Goal: Task Accomplishment & Management: Manage account settings

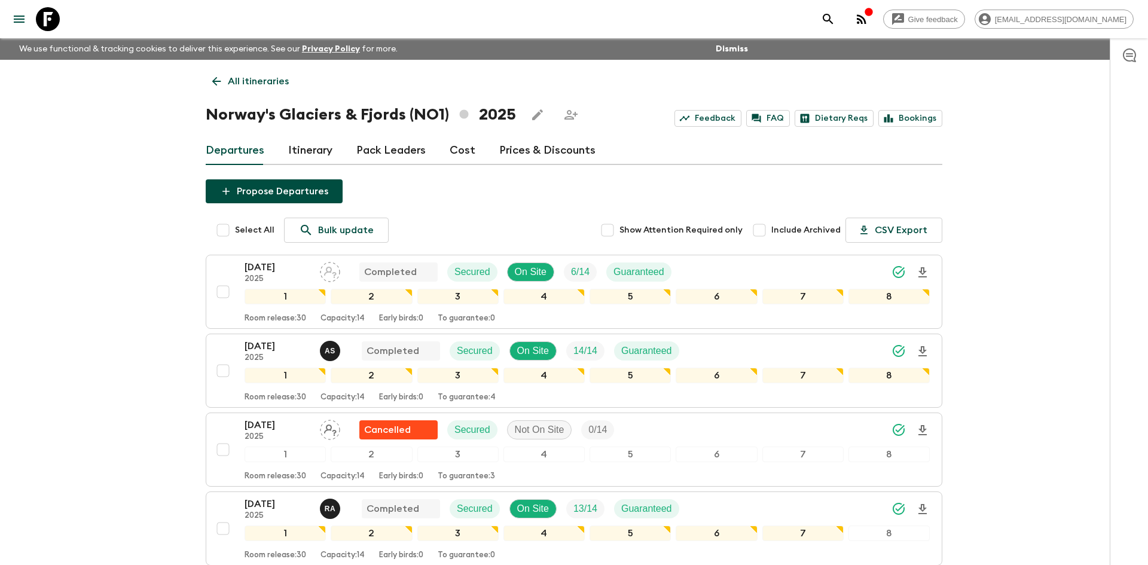
click at [234, 80] on p "All itineraries" at bounding box center [258, 81] width 61 height 14
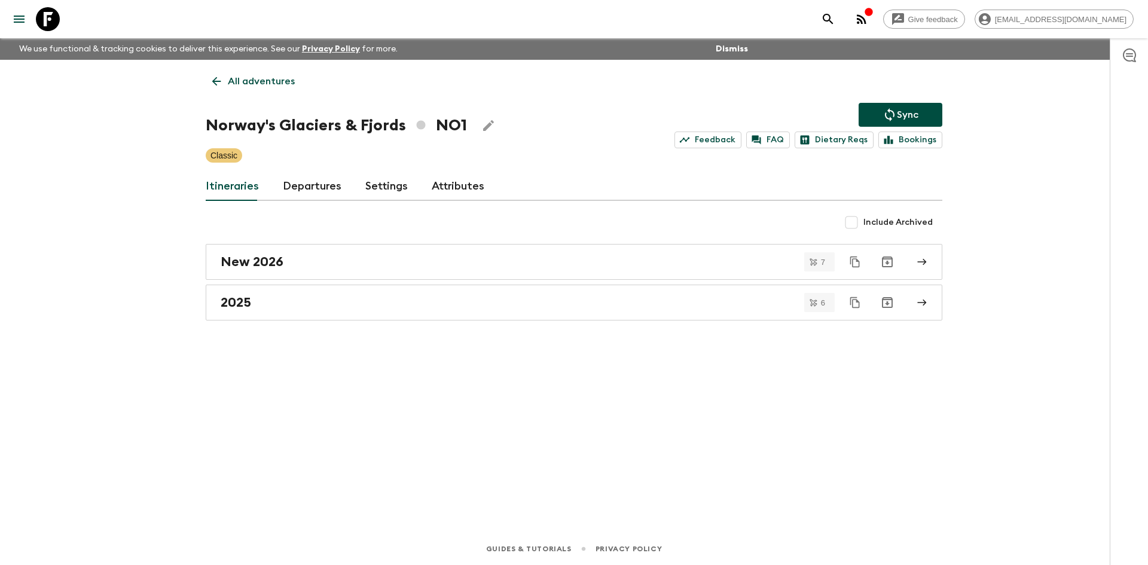
click at [234, 80] on p "All adventures" at bounding box center [261, 81] width 67 height 14
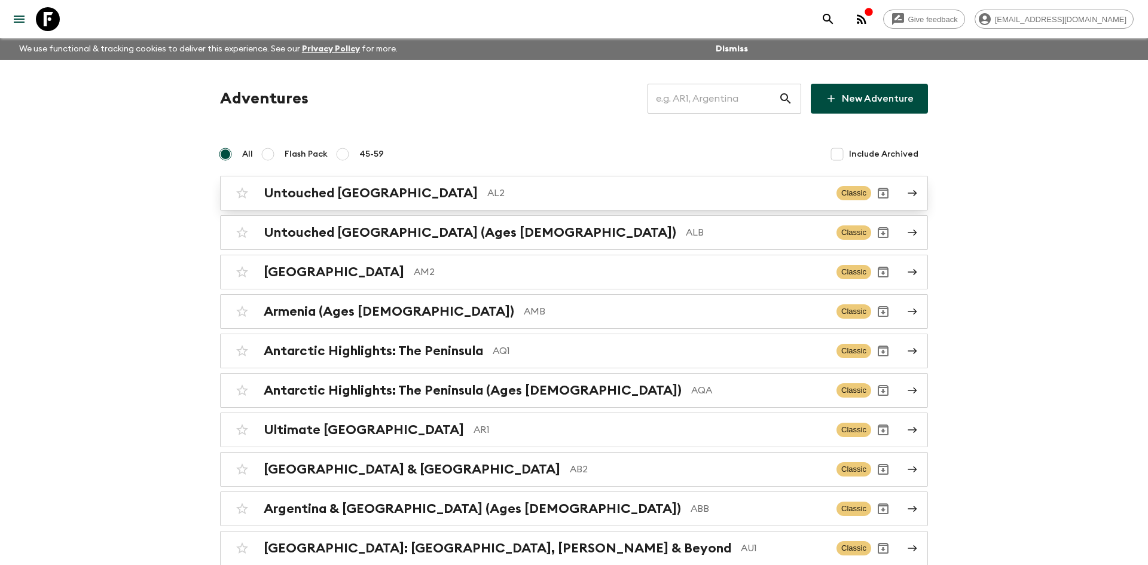
click at [487, 198] on p "AL2" at bounding box center [657, 193] width 340 height 14
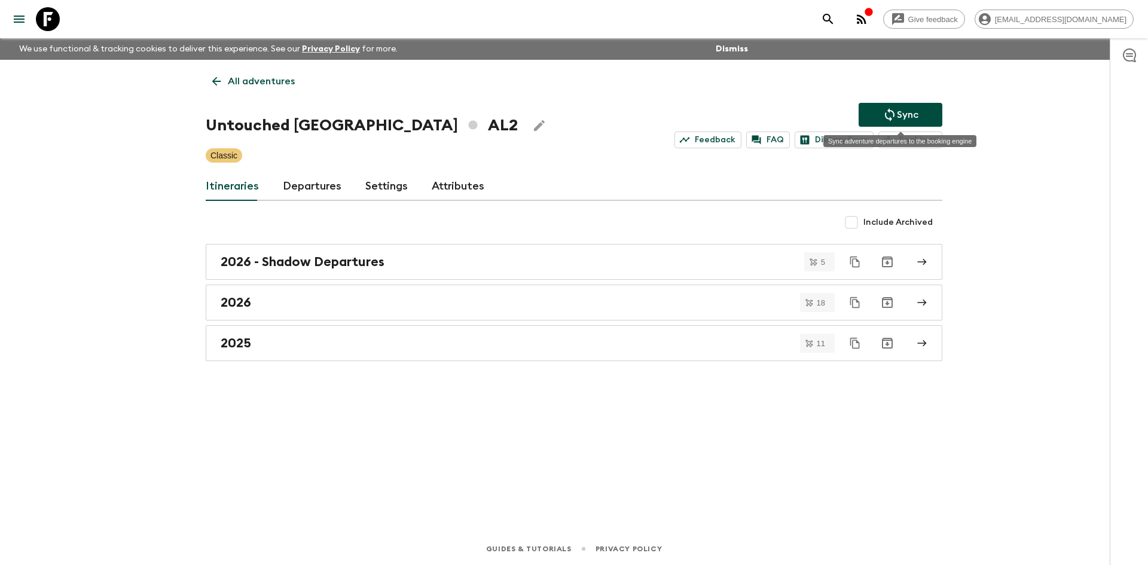
click at [895, 115] on icon "Sync adventure departures to the booking engine" at bounding box center [890, 115] width 14 height 14
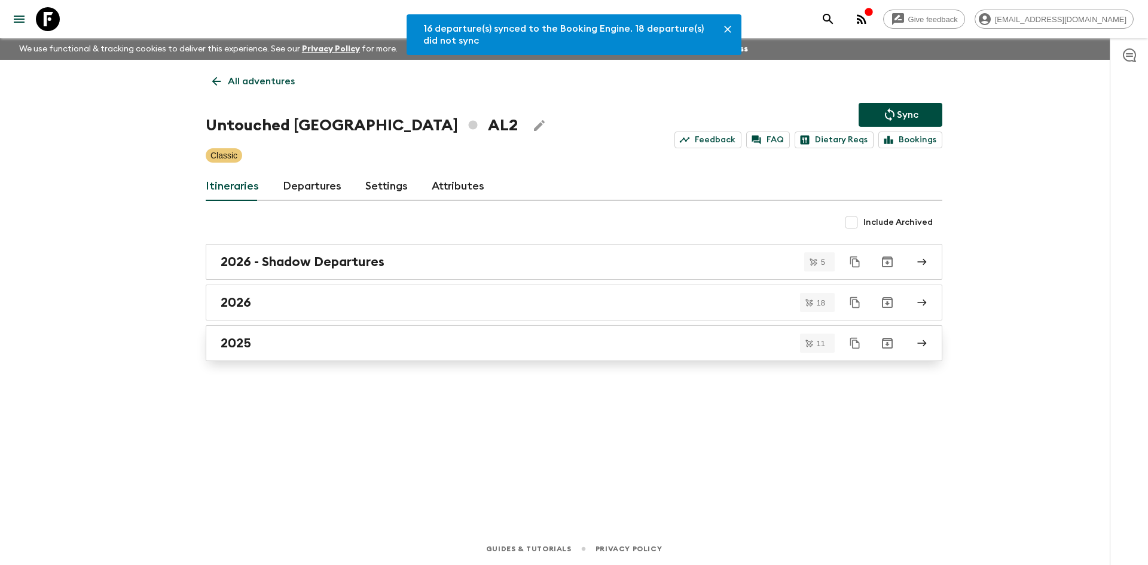
click at [292, 346] on div "2025" at bounding box center [563, 344] width 684 height 16
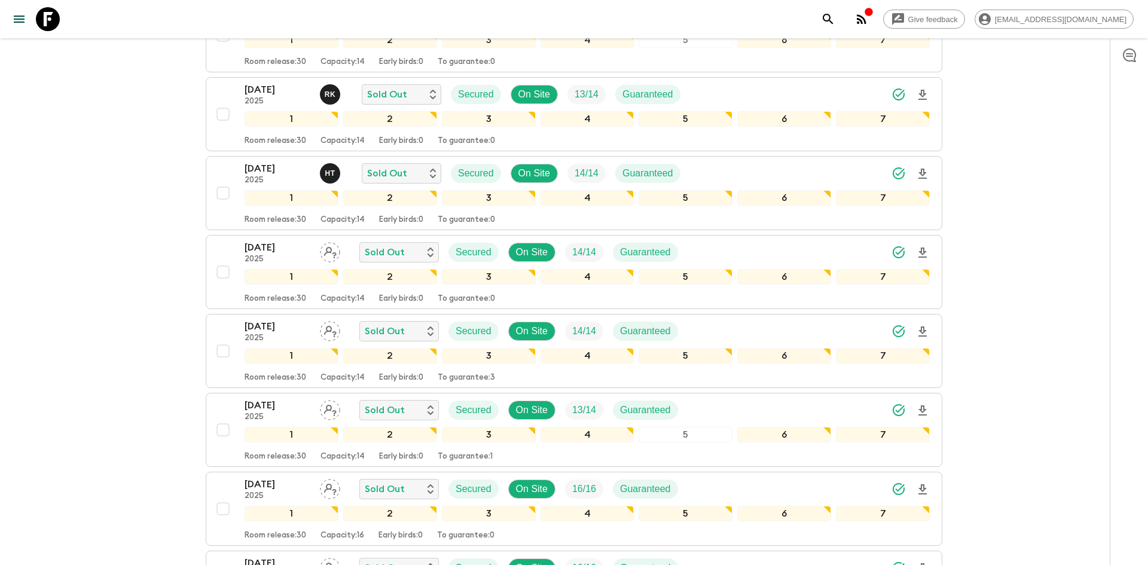
scroll to position [510, 0]
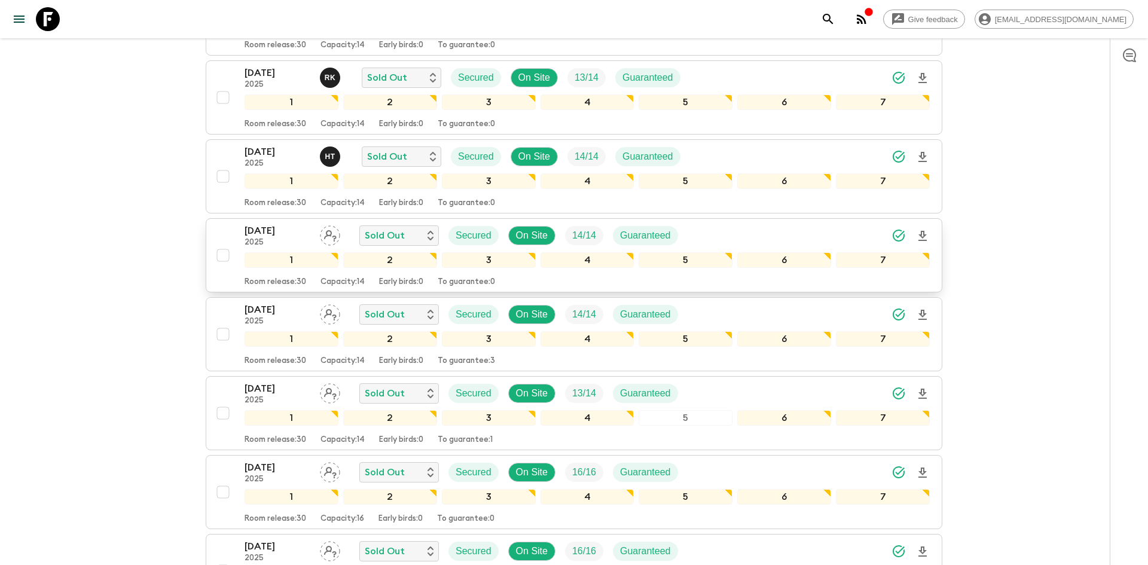
click at [774, 229] on div "[DATE] 2025 Sold Out Secured On Site 14 / 14 Guaranteed" at bounding box center [587, 236] width 685 height 24
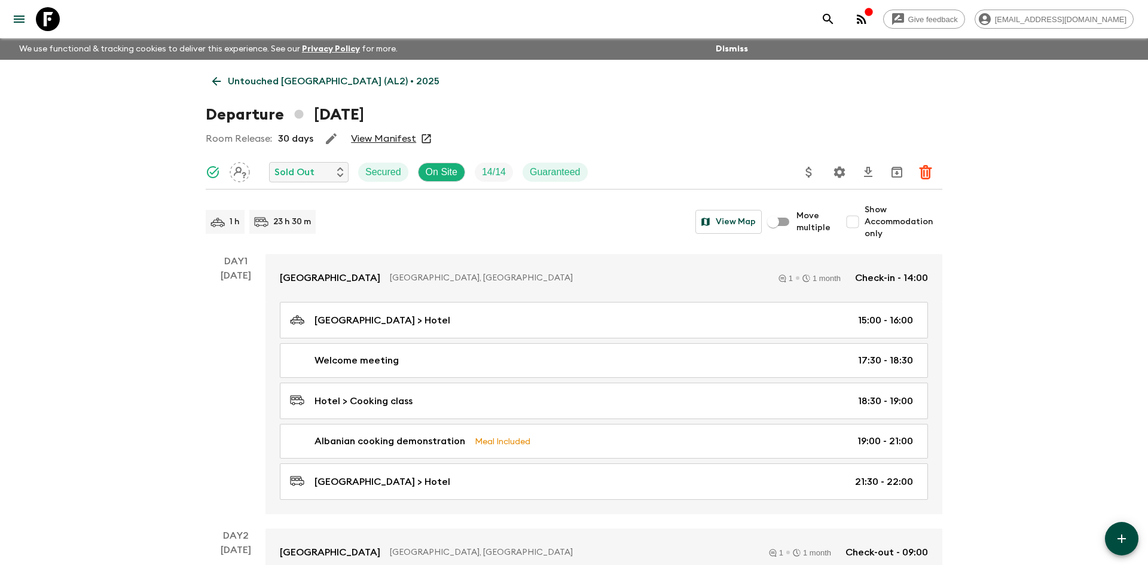
click at [837, 170] on icon "Settings" at bounding box center [839, 171] width 11 height 11
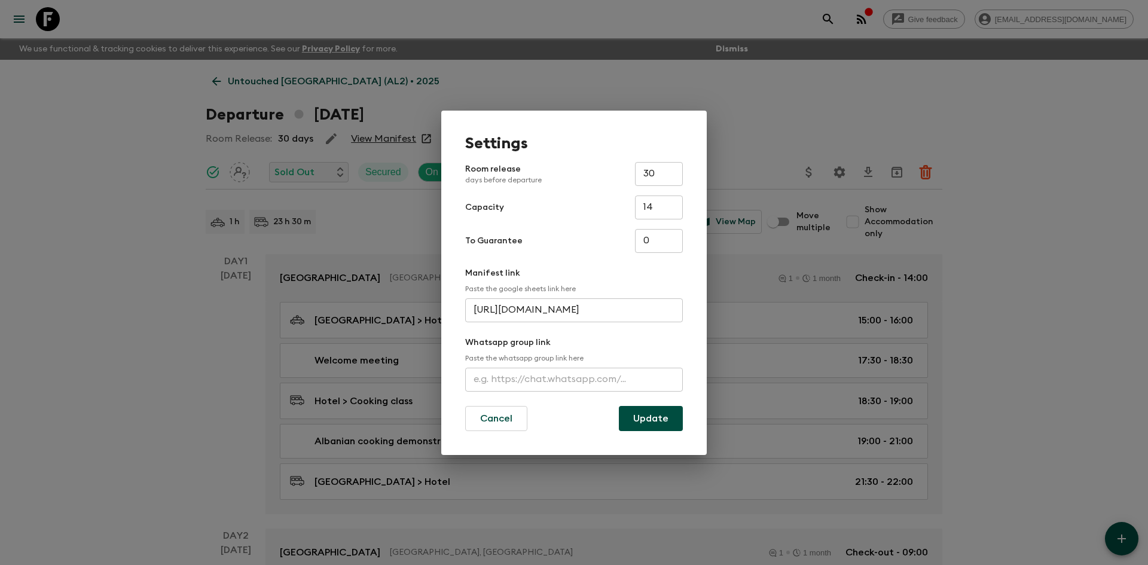
click at [516, 385] on input "text" at bounding box center [574, 380] width 218 height 24
paste input "[URL][DOMAIN_NAME]"
type input "[URL][DOMAIN_NAME]"
click at [647, 417] on button "Update" at bounding box center [651, 418] width 64 height 25
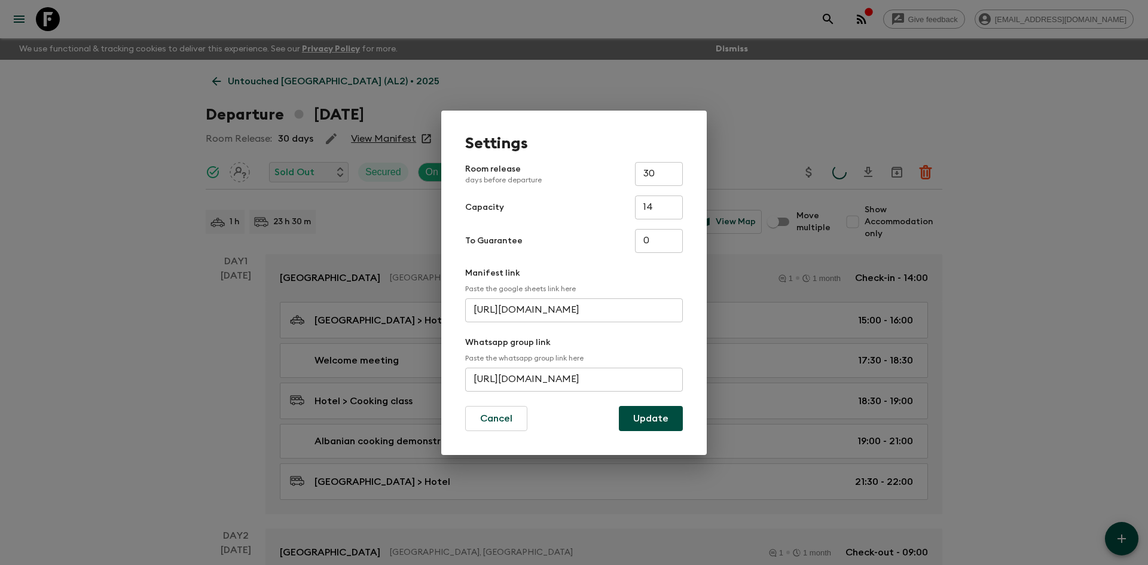
scroll to position [0, 0]
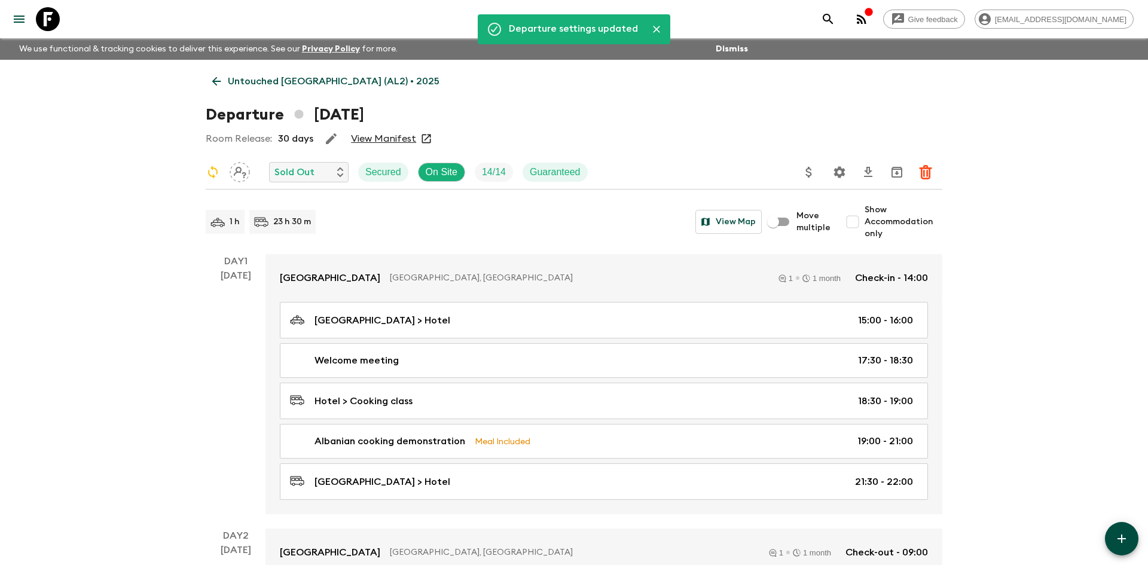
click at [272, 79] on p "Untouched [GEOGRAPHIC_DATA] (AL2) • 2025" at bounding box center [334, 81] width 212 height 14
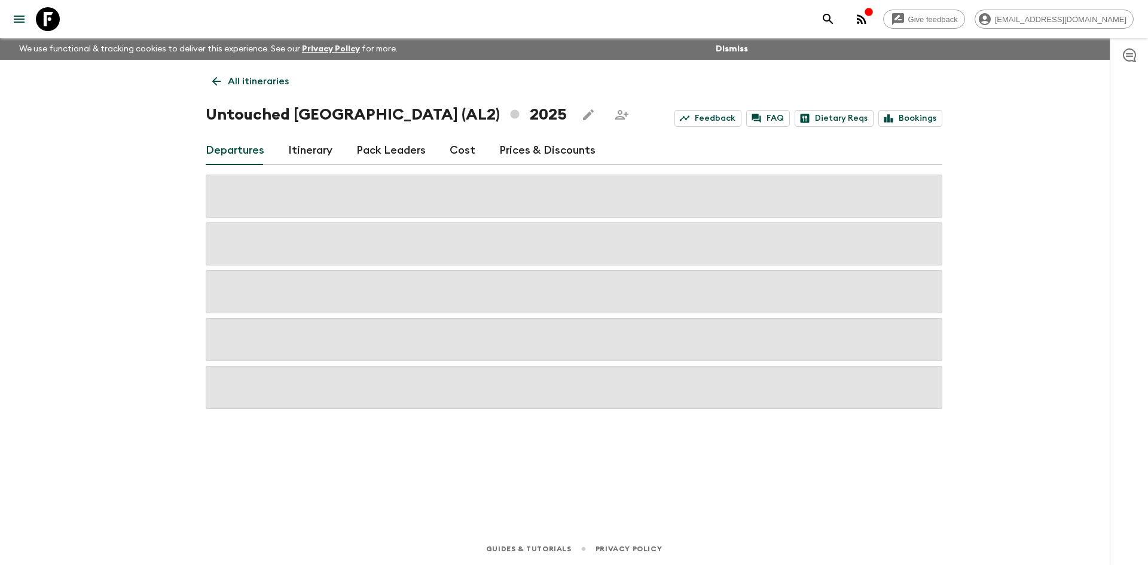
click at [272, 79] on p "All itineraries" at bounding box center [258, 81] width 61 height 14
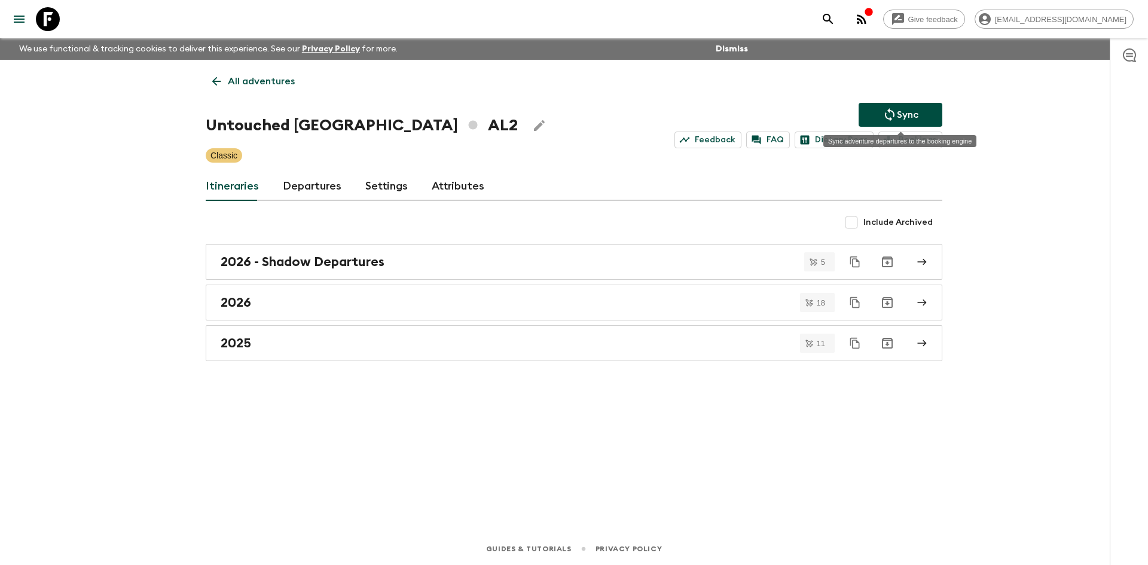
click at [891, 120] on icon "Sync adventure departures to the booking engine" at bounding box center [890, 115] width 14 height 14
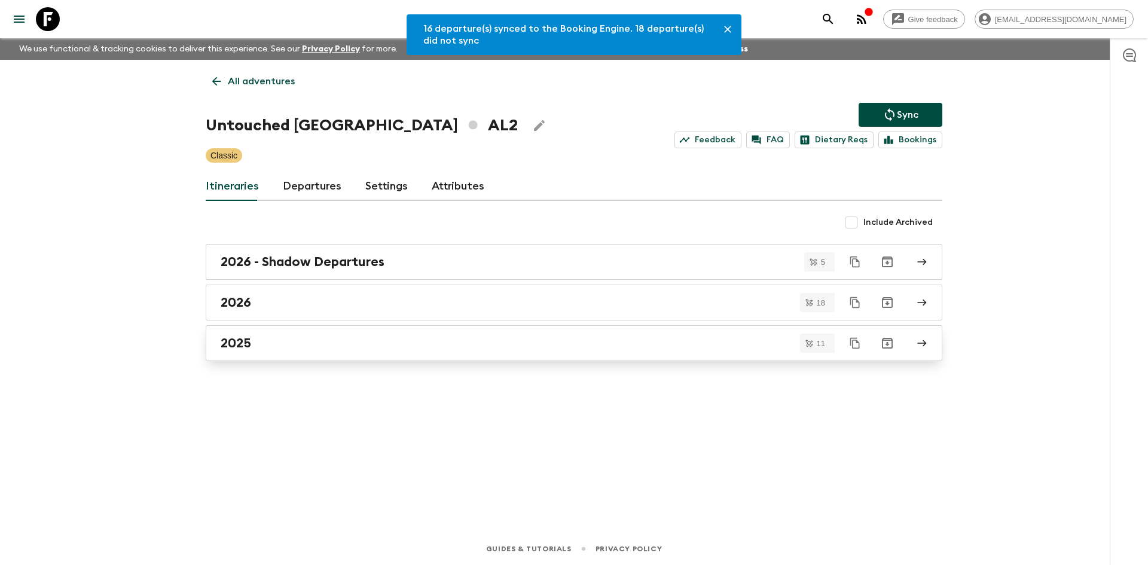
click at [266, 343] on div "2025" at bounding box center [563, 344] width 684 height 16
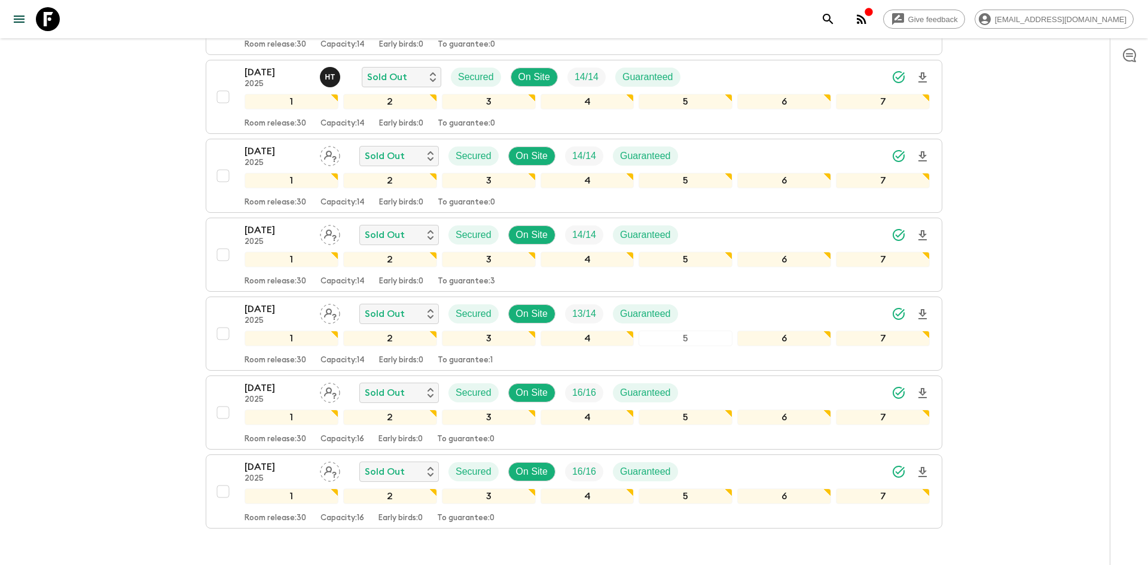
scroll to position [594, 0]
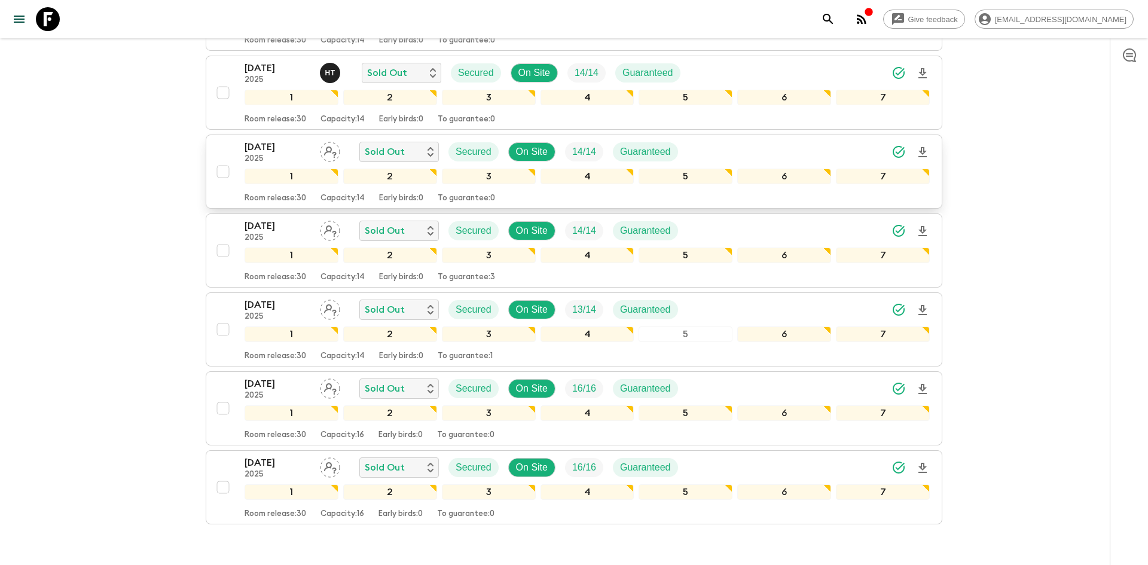
click at [749, 155] on div "[DATE] 2025 Sold Out Secured On Site 14 / 14 Guaranteed" at bounding box center [587, 152] width 685 height 24
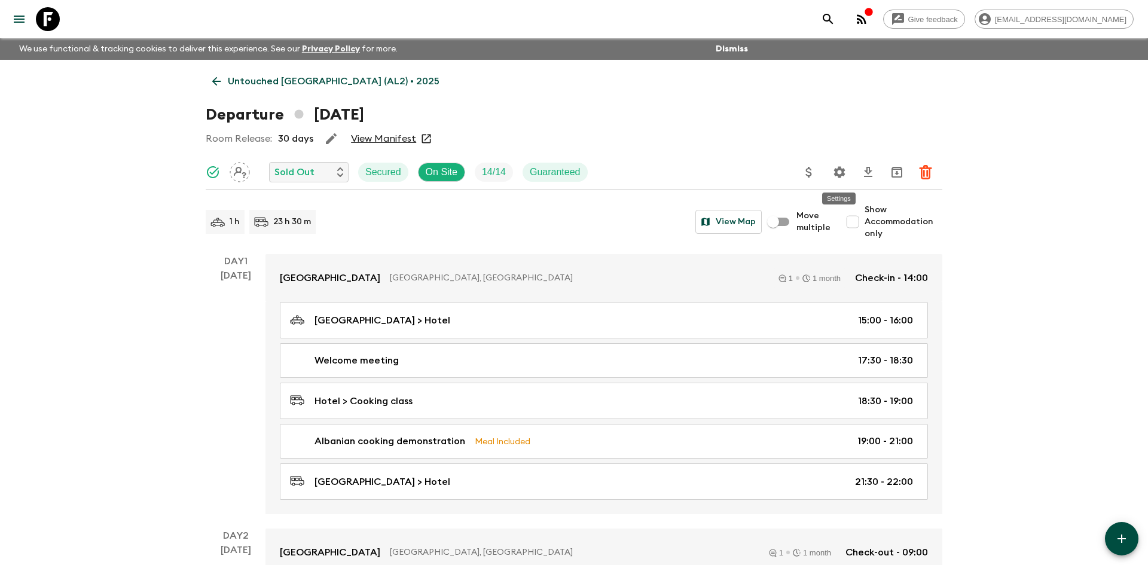
click at [840, 178] on icon "Settings" at bounding box center [840, 172] width 14 height 14
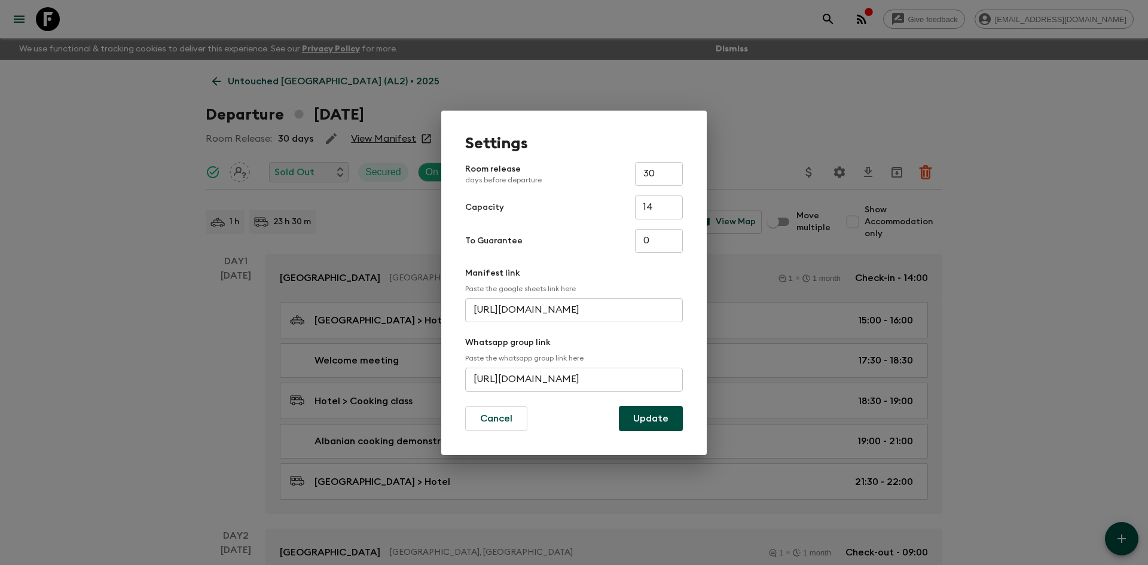
click at [808, 108] on div "Settings Room release days before departure 30 ​ Capacity 14 ​ To Guarantee 0 ​…" at bounding box center [574, 282] width 1148 height 565
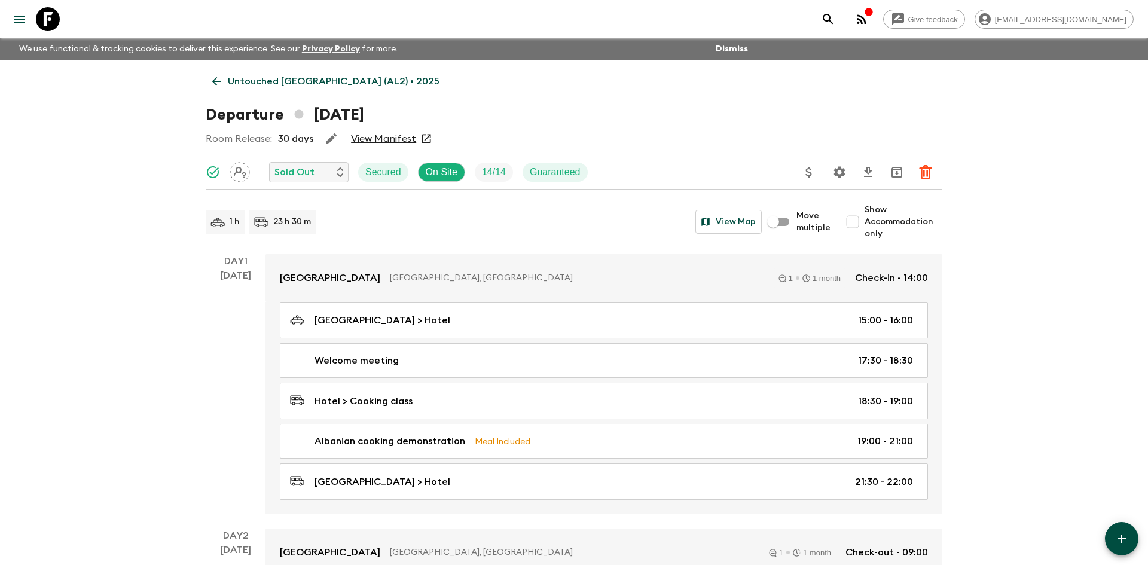
click at [334, 84] on p "Untouched [GEOGRAPHIC_DATA] (AL2) • 2025" at bounding box center [334, 81] width 212 height 14
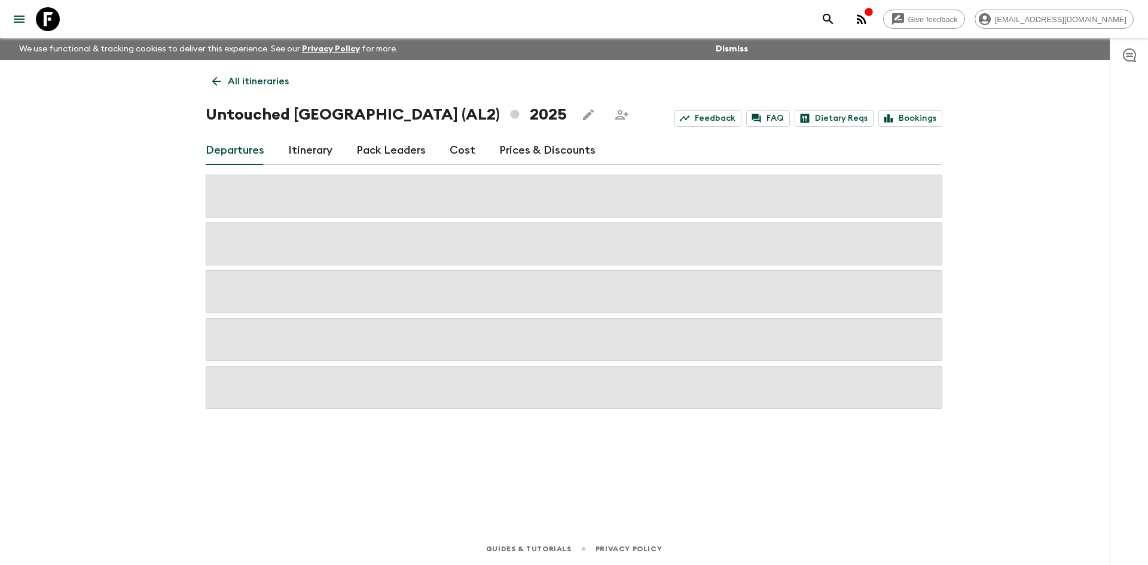
click at [255, 75] on p "All itineraries" at bounding box center [258, 81] width 61 height 14
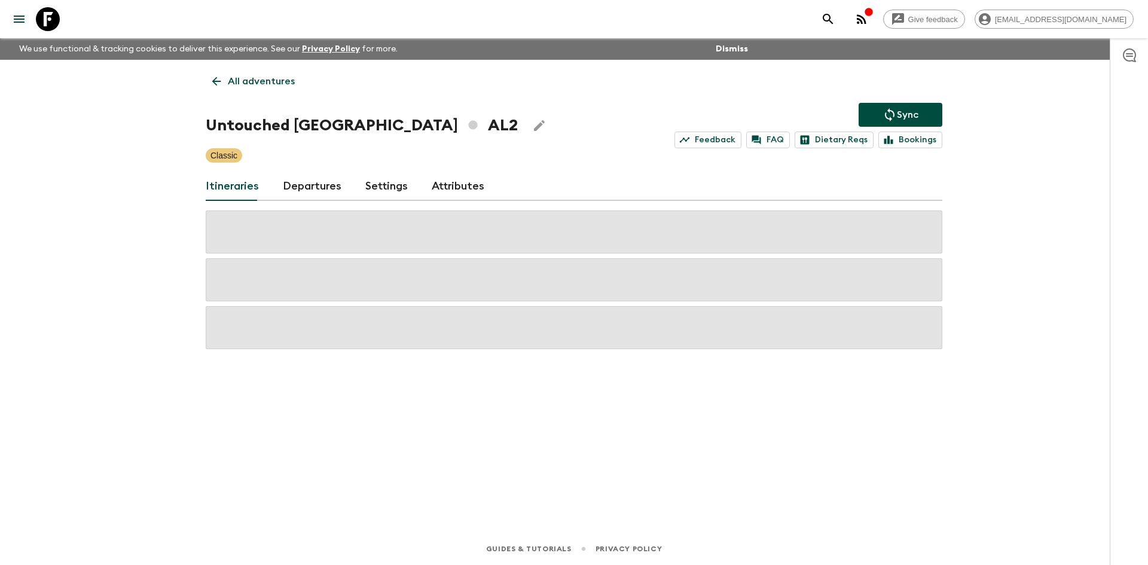
click at [255, 75] on p "All adventures" at bounding box center [261, 81] width 67 height 14
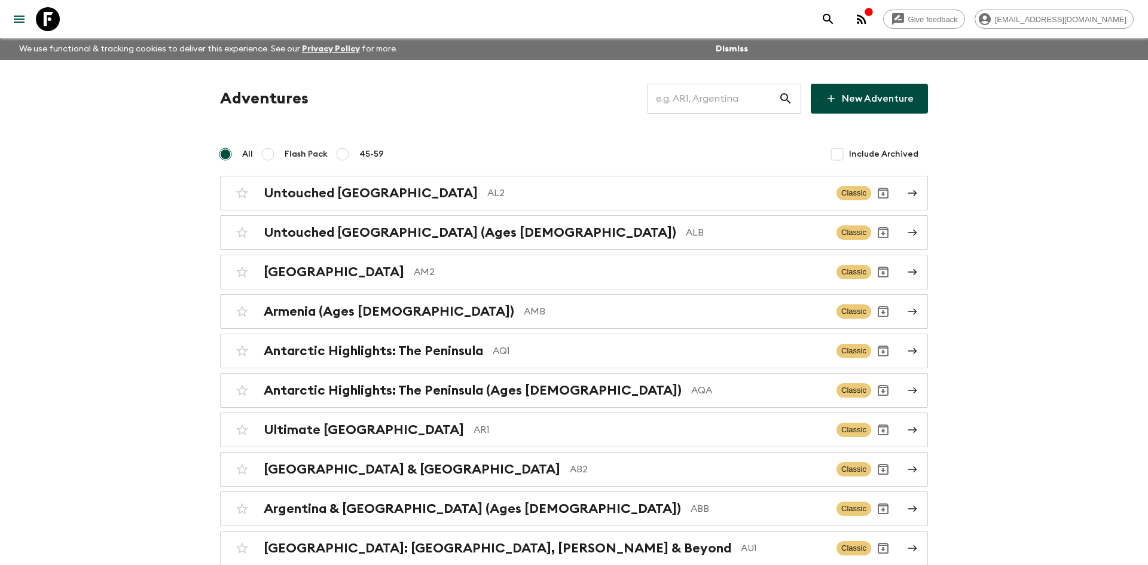
click at [669, 99] on input "text" at bounding box center [713, 98] width 131 height 33
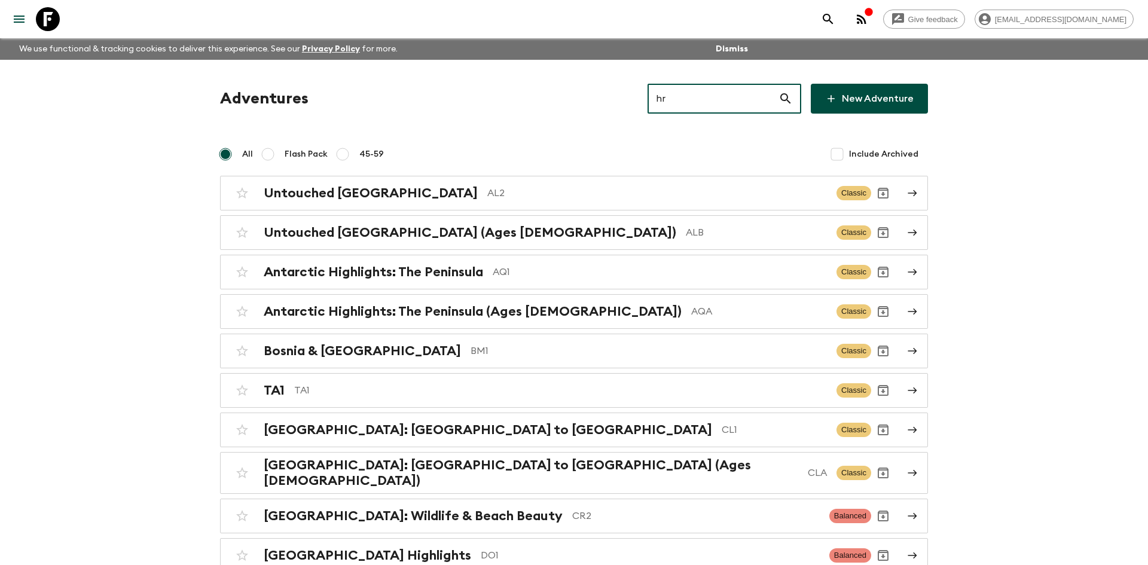
type input "hr1"
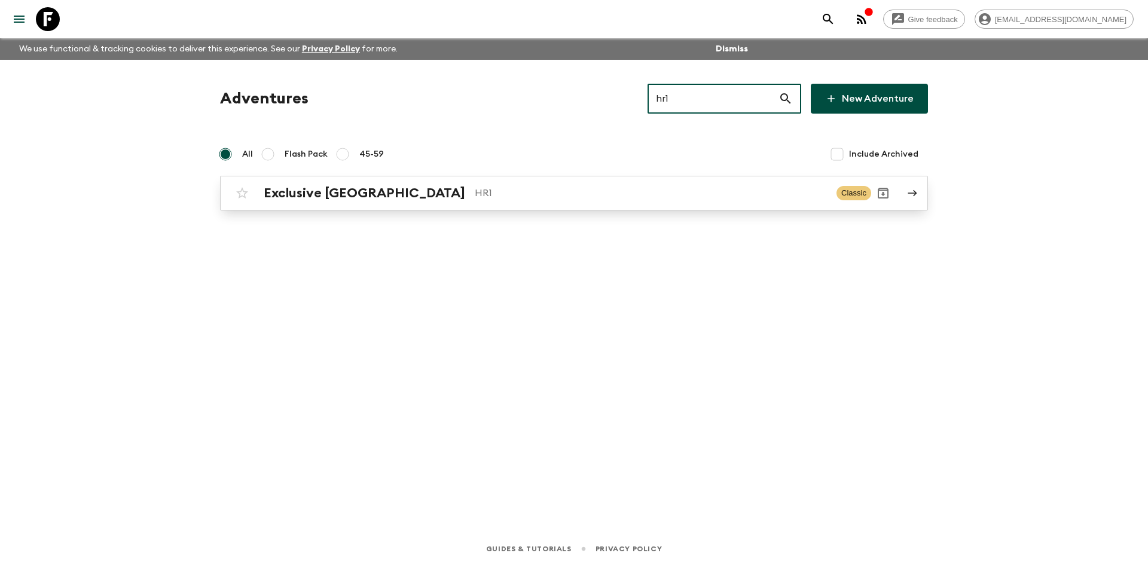
click at [483, 187] on p "HR1" at bounding box center [651, 193] width 352 height 14
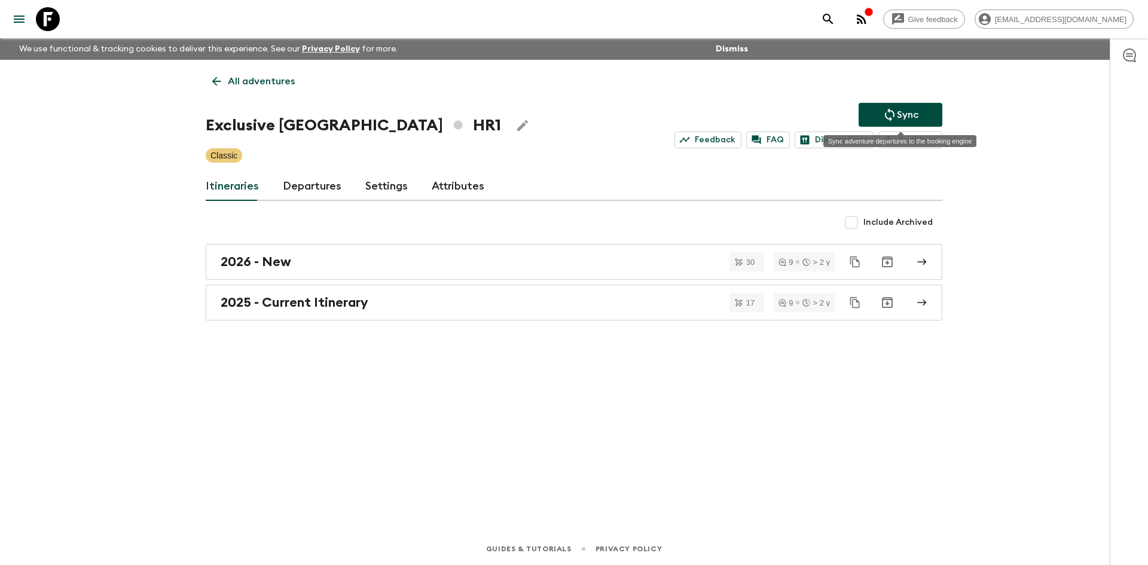
click at [878, 113] on button "Sync" at bounding box center [901, 115] width 84 height 24
click at [893, 118] on icon "Sync adventure departures to the booking engine" at bounding box center [890, 115] width 14 height 14
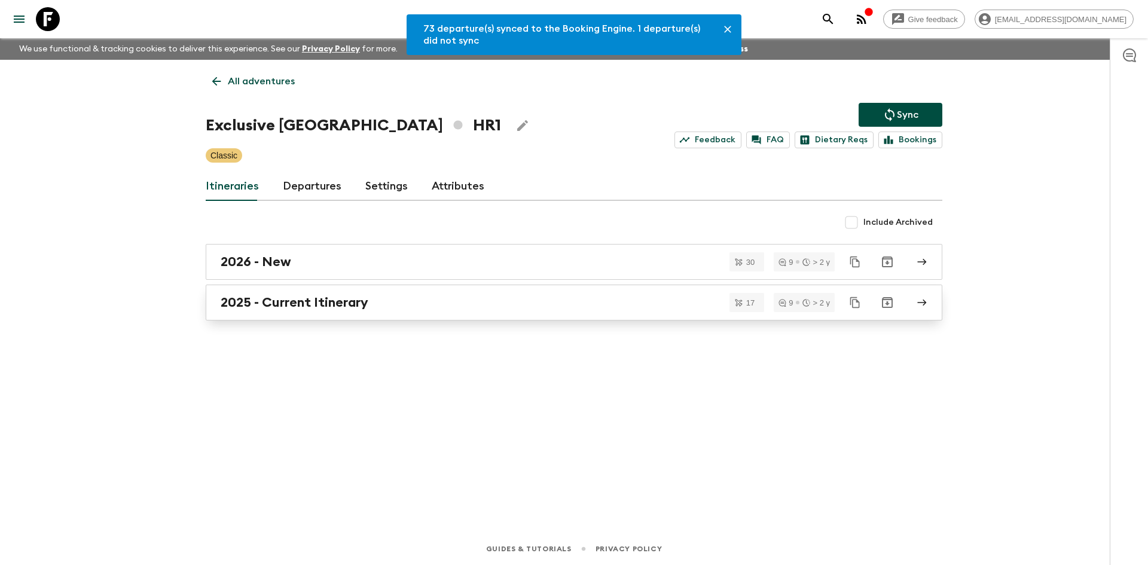
click at [324, 309] on h2 "2025 - Current Itinerary" at bounding box center [295, 303] width 148 height 16
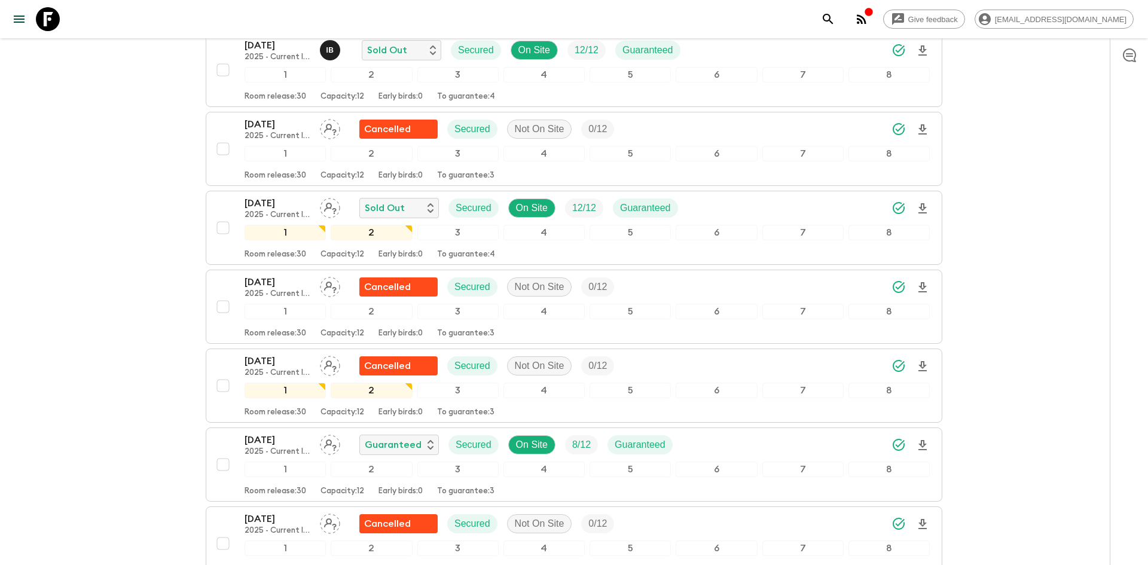
scroll to position [854, 0]
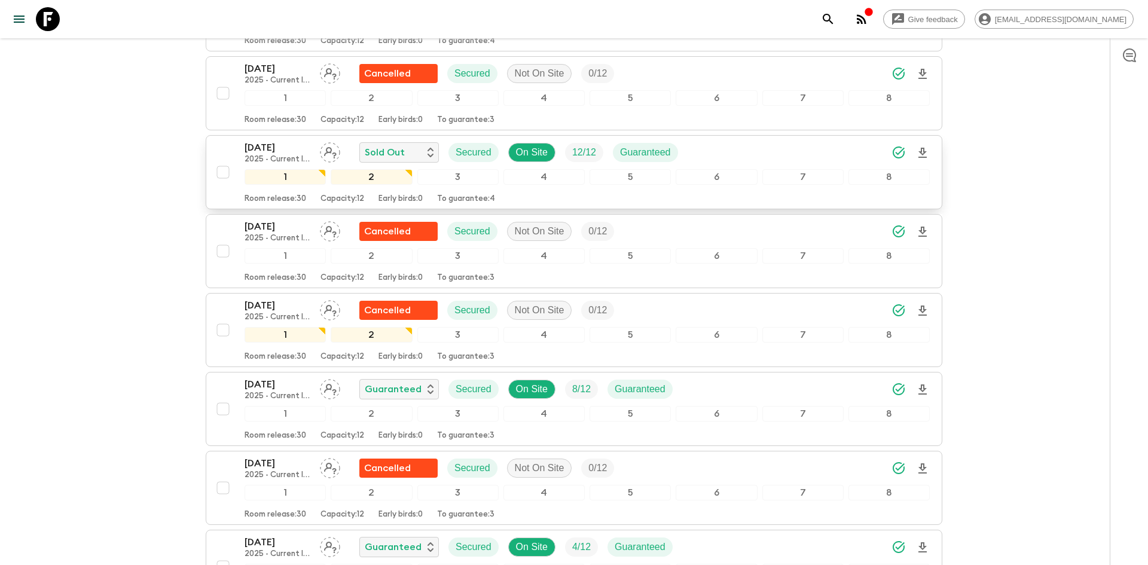
click at [790, 141] on div "[DATE] 2025 - Current Itinerary Sold Out Secured On Site 12 / 12 Guaranteed" at bounding box center [587, 153] width 685 height 24
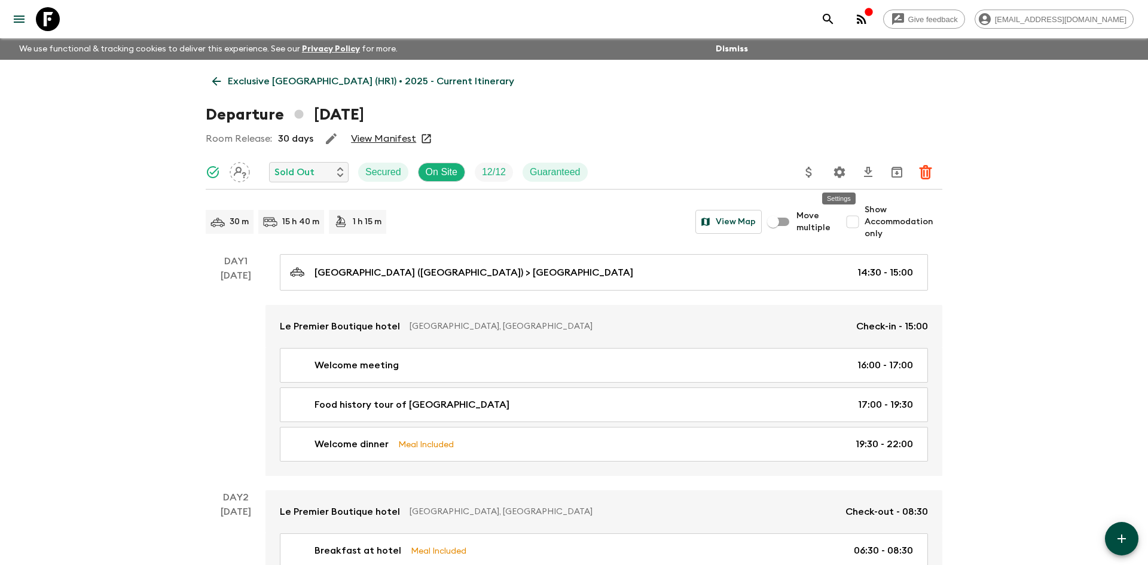
click at [839, 170] on icon "Settings" at bounding box center [840, 172] width 14 height 14
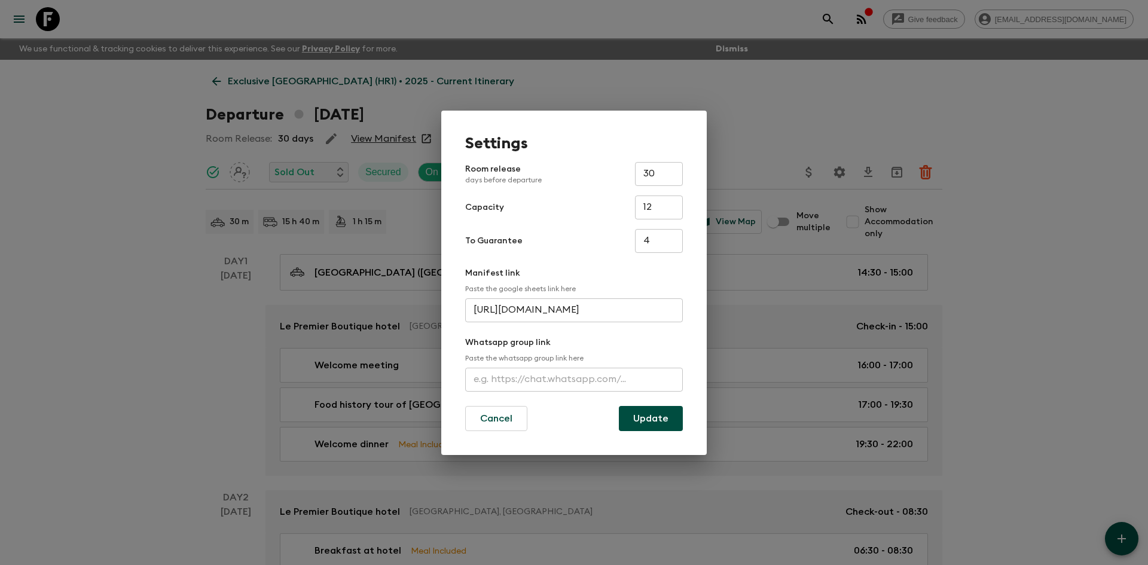
click at [537, 380] on input "text" at bounding box center [574, 380] width 218 height 24
paste input "[URL][DOMAIN_NAME]"
type input "[URL][DOMAIN_NAME]"
click at [650, 417] on button "Update" at bounding box center [651, 418] width 64 height 25
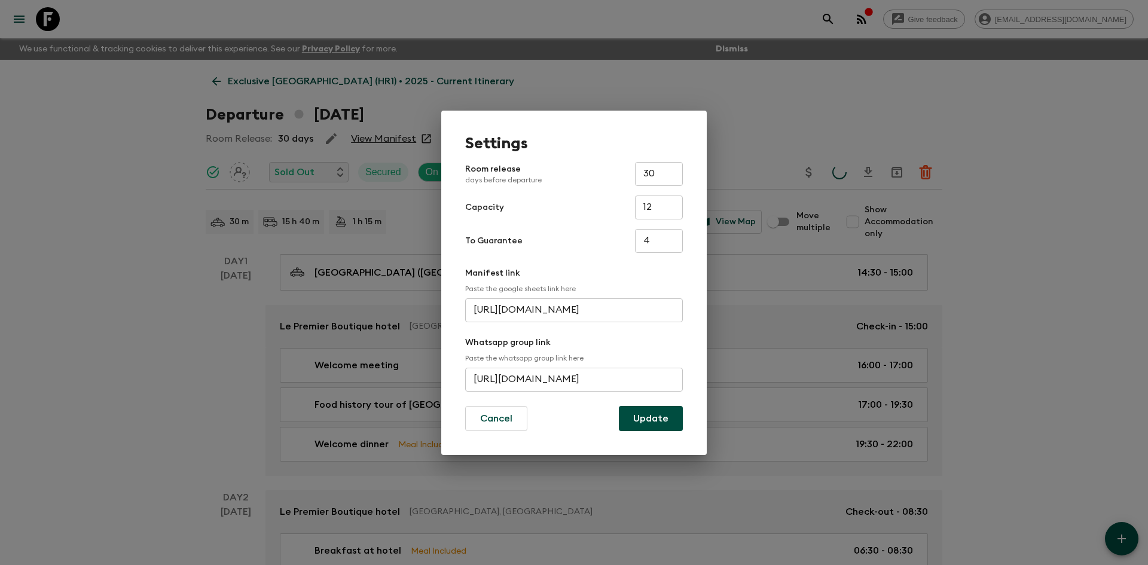
scroll to position [0, 0]
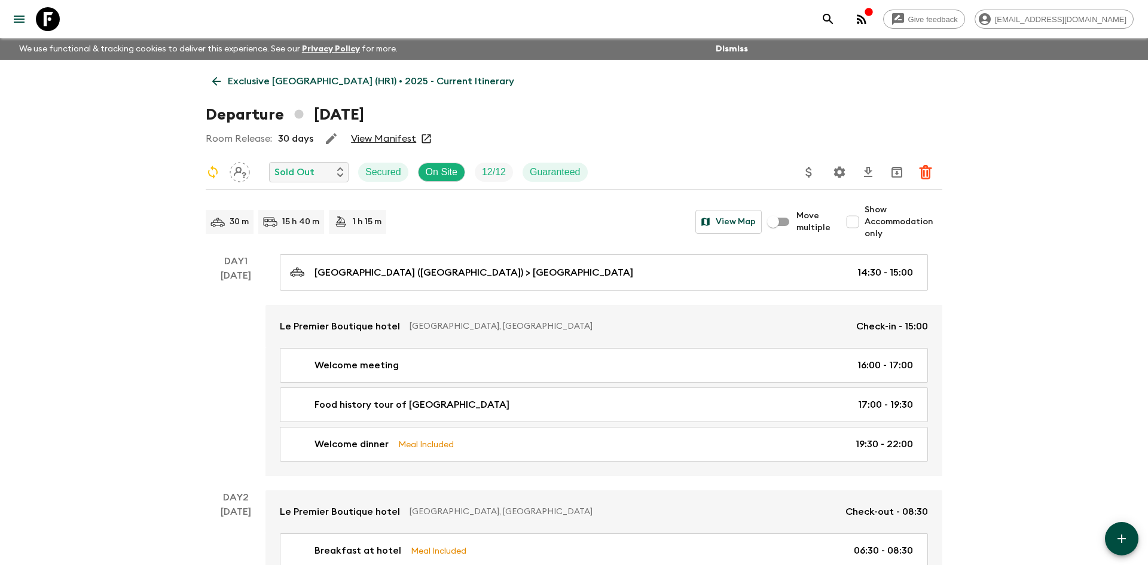
click at [315, 80] on p "Exclusive [GEOGRAPHIC_DATA] (HR1) • 2025 - Current Itinerary" at bounding box center [371, 81] width 286 height 14
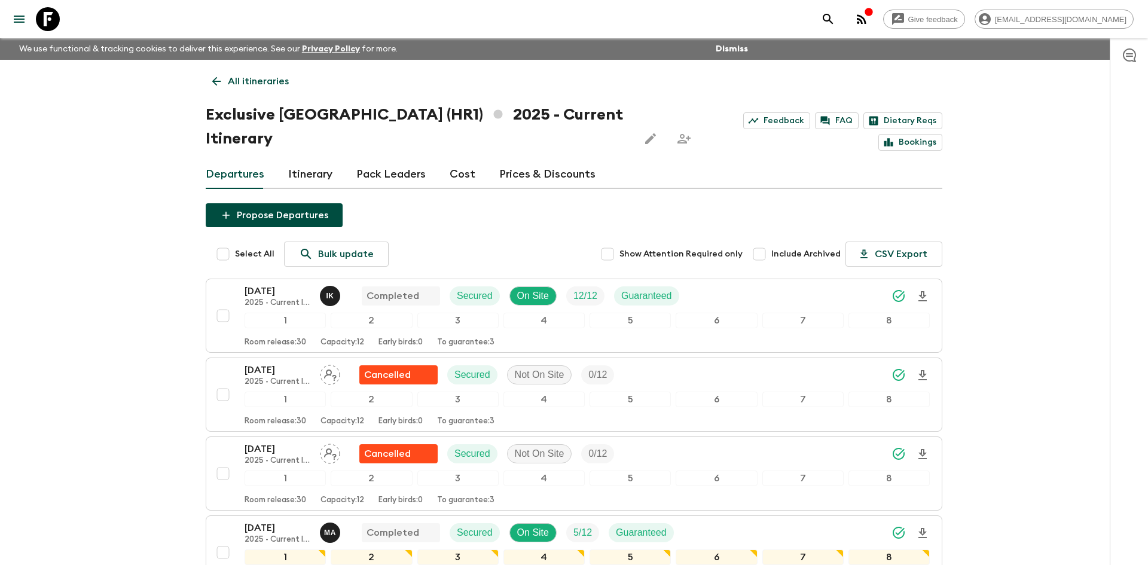
click at [264, 77] on p "All itineraries" at bounding box center [258, 81] width 61 height 14
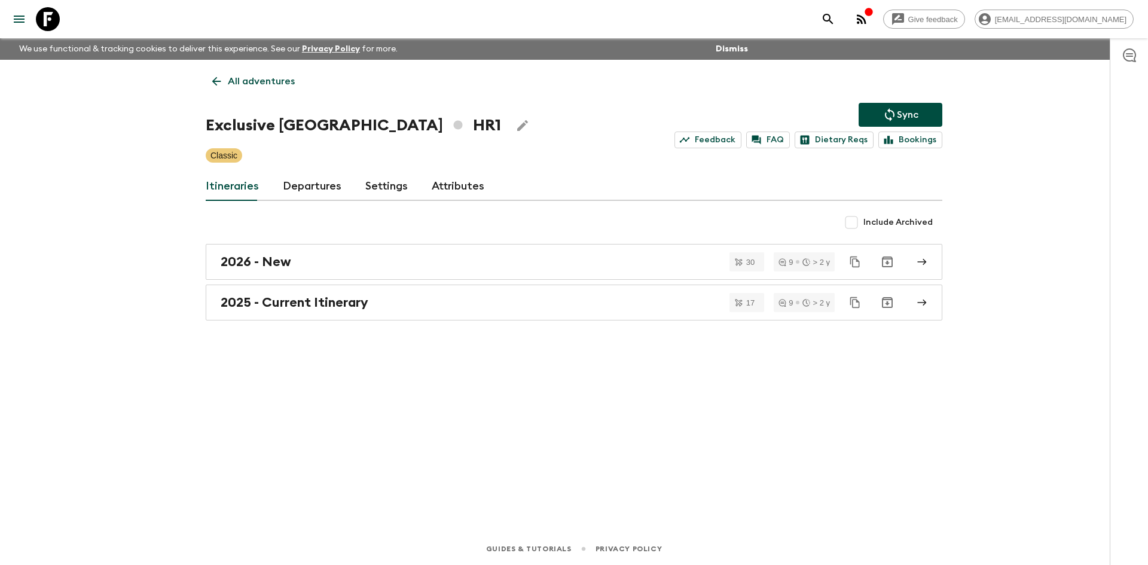
click at [877, 108] on button "Sync" at bounding box center [901, 115] width 84 height 24
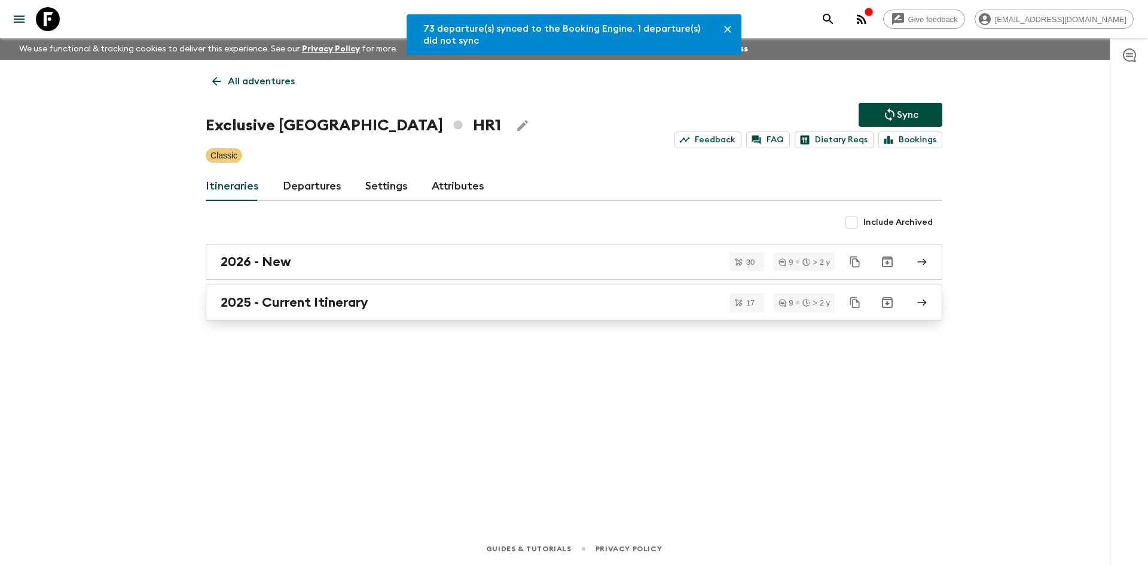
click at [327, 291] on link "2025 - Current Itinerary" at bounding box center [574, 303] width 737 height 36
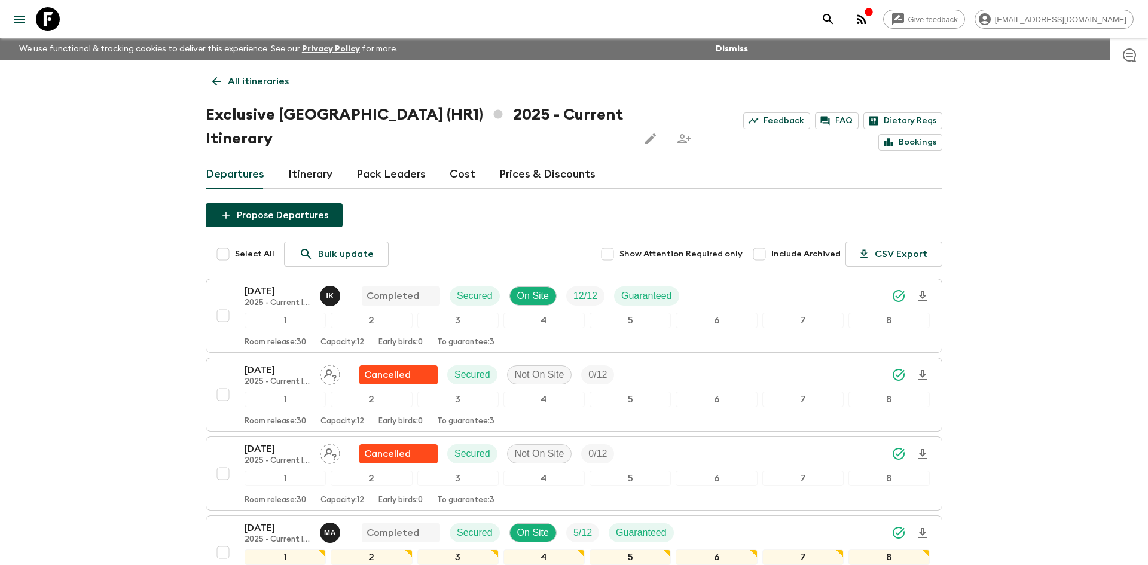
click at [267, 86] on p "All itineraries" at bounding box center [258, 81] width 61 height 14
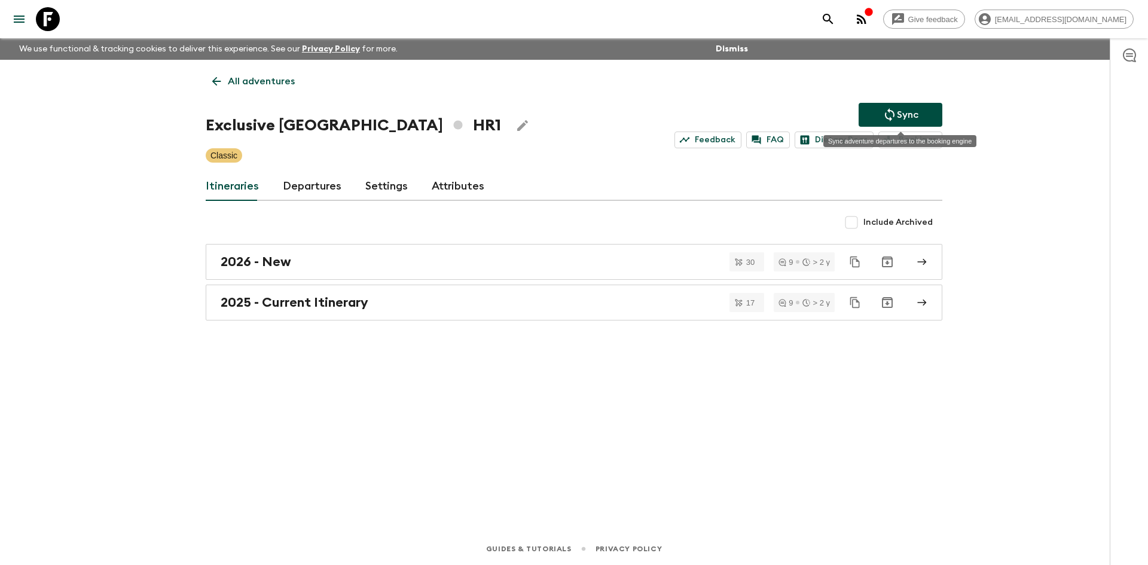
click at [876, 112] on button "Sync" at bounding box center [901, 115] width 84 height 24
